Goal: Task Accomplishment & Management: Manage account settings

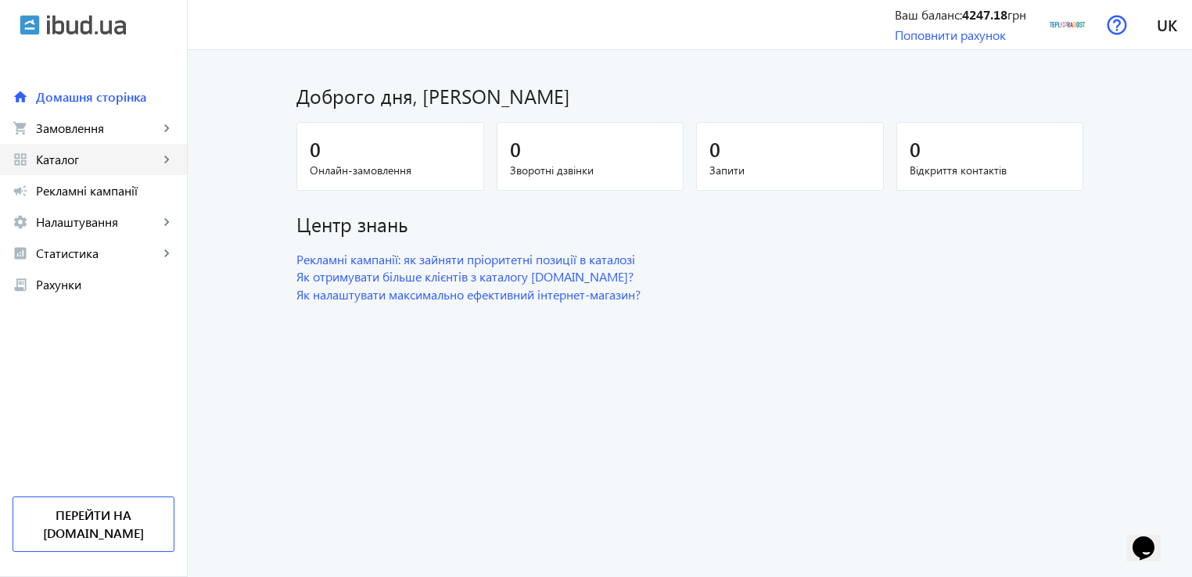
click at [117, 174] on link "grid_view Каталог keyboard_arrow_right" at bounding box center [93, 159] width 187 height 31
click at [0, 0] on link "Товари" at bounding box center [0, 0] width 0 height 0
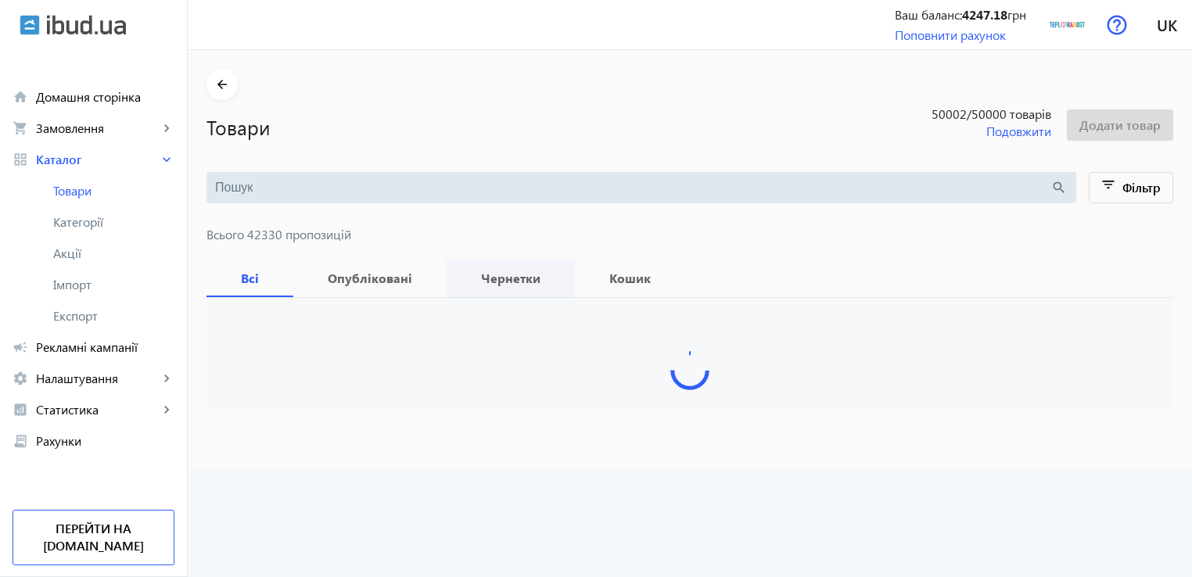
click at [504, 282] on b "Чернетки" at bounding box center [510, 278] width 91 height 13
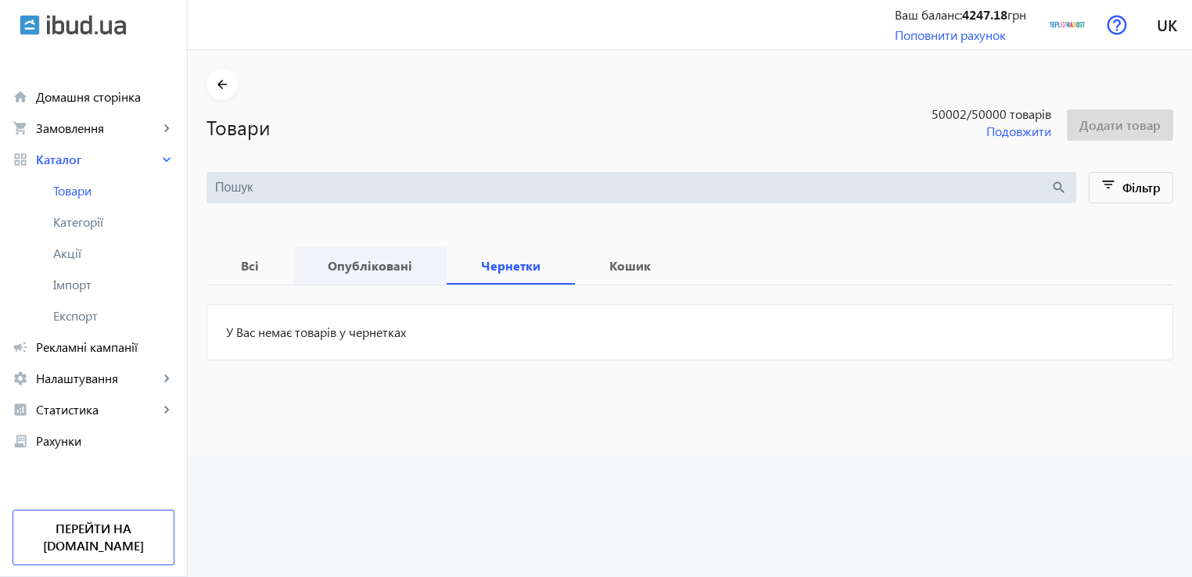
click at [383, 270] on b "Опубліковані" at bounding box center [370, 266] width 116 height 13
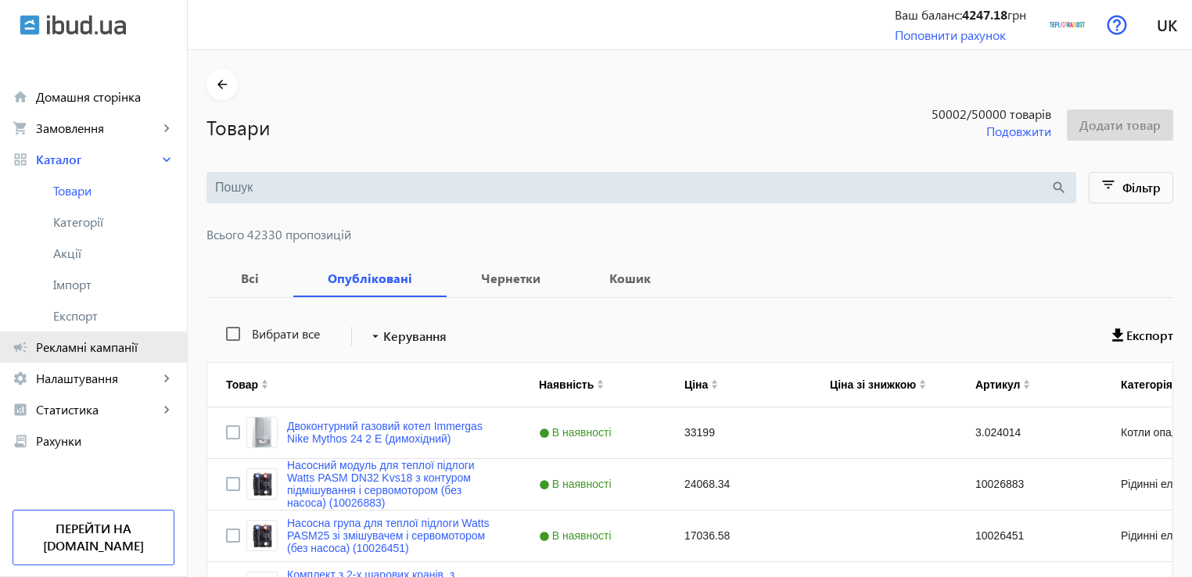
click at [109, 343] on span "Рекламні кампанії" at bounding box center [105, 347] width 138 height 16
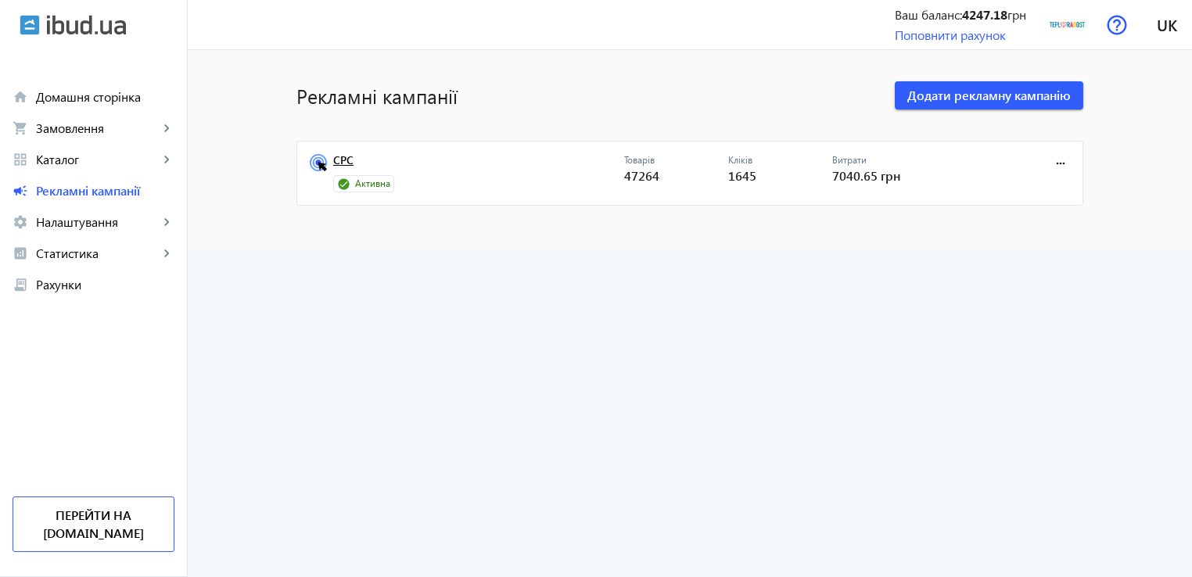
click at [340, 163] on link "CPC" at bounding box center [478, 165] width 291 height 22
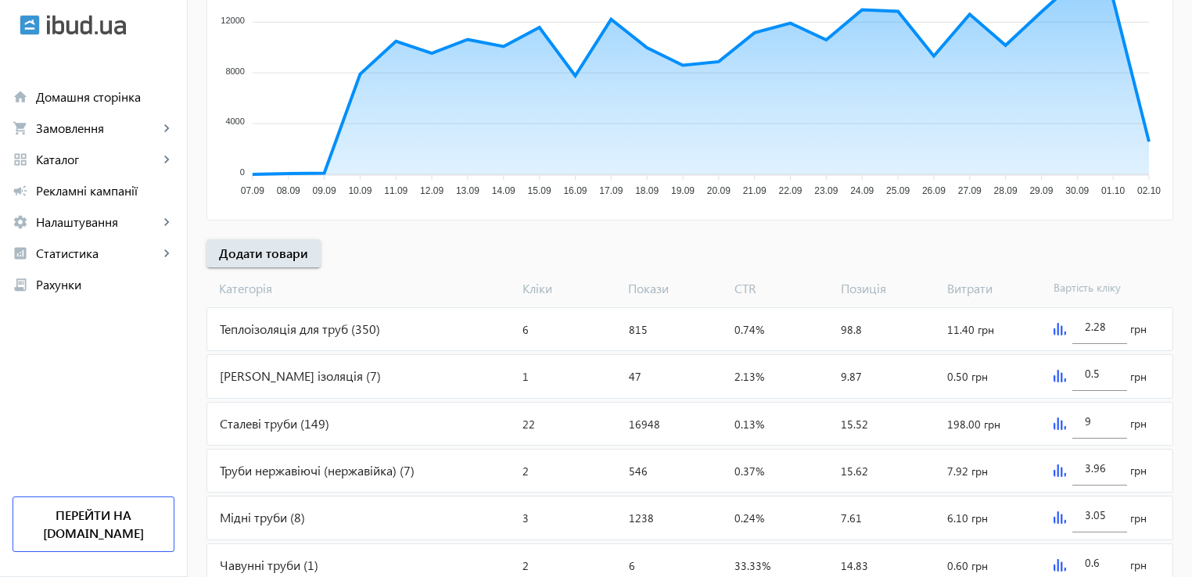
scroll to position [235, 0]
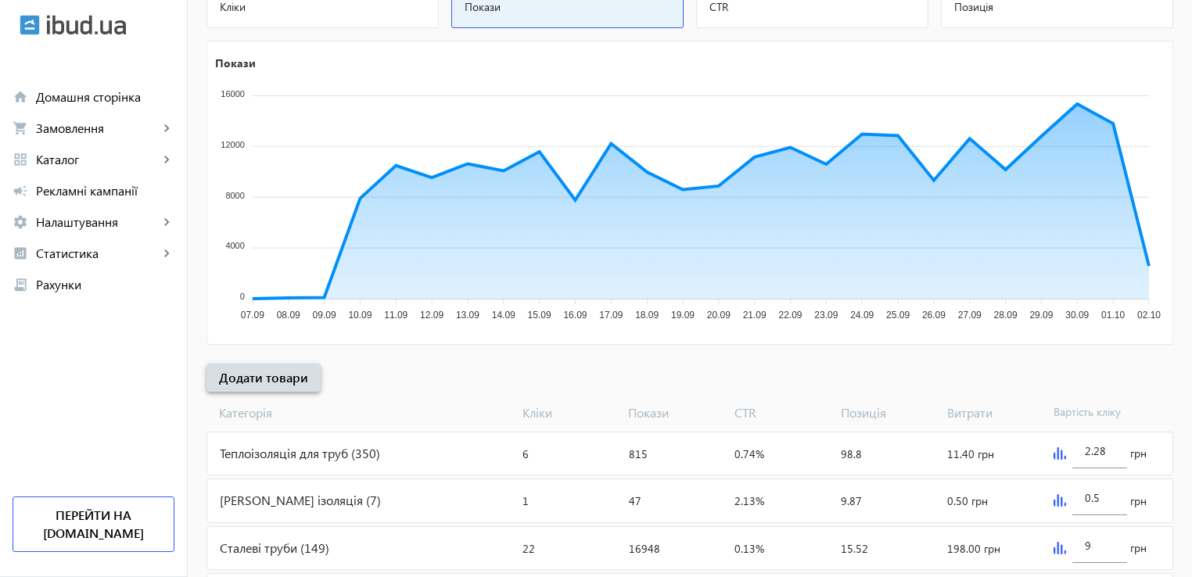
click at [258, 373] on span "Додати товари" at bounding box center [263, 377] width 89 height 17
